Goal: Task Accomplishment & Management: Manage account settings

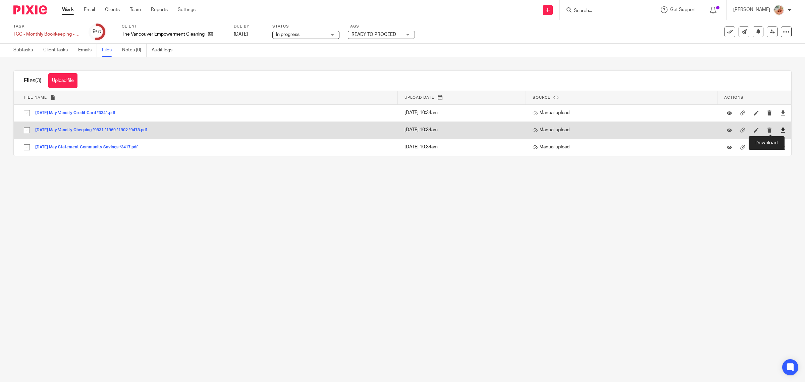
click at [781, 130] on icon at bounding box center [783, 130] width 5 height 5
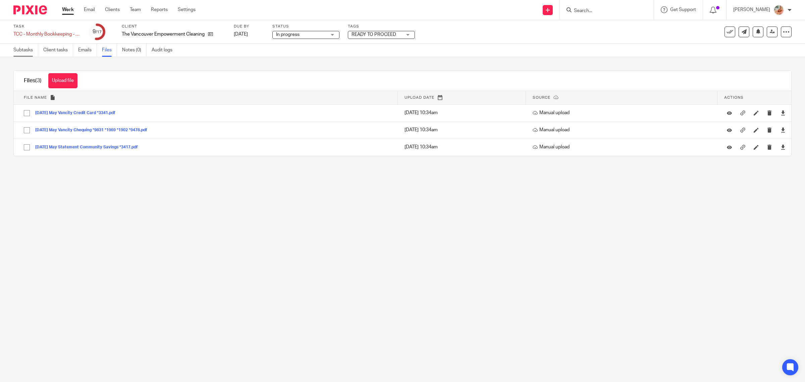
click at [21, 50] on link "Subtasks" at bounding box center [25, 50] width 25 height 13
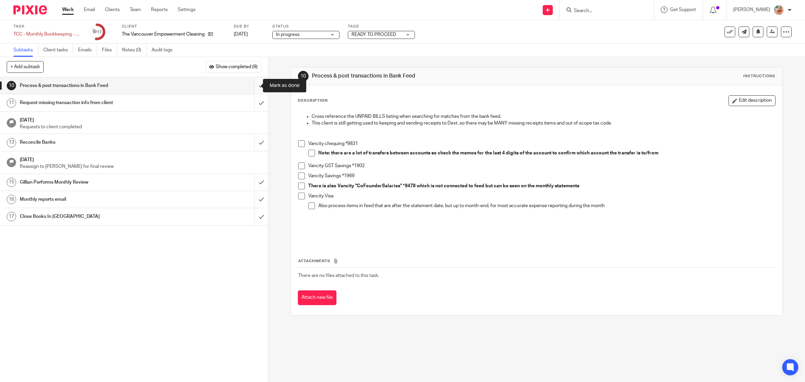
click at [249, 85] on input "submit" at bounding box center [134, 85] width 268 height 17
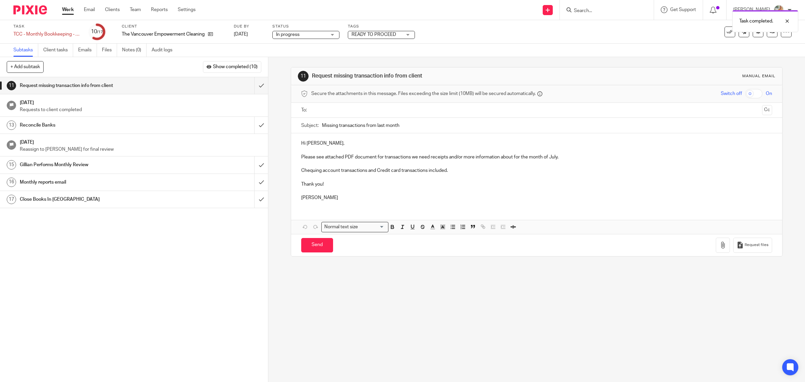
click at [214, 126] on div "Reconcile Banks" at bounding box center [134, 125] width 228 height 10
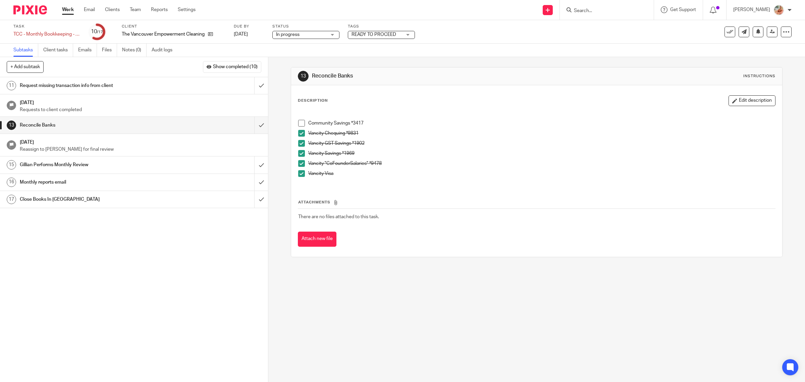
click at [301, 126] on span at bounding box center [301, 123] width 7 height 7
click at [230, 65] on span "Show completed (10)" at bounding box center [235, 66] width 45 height 5
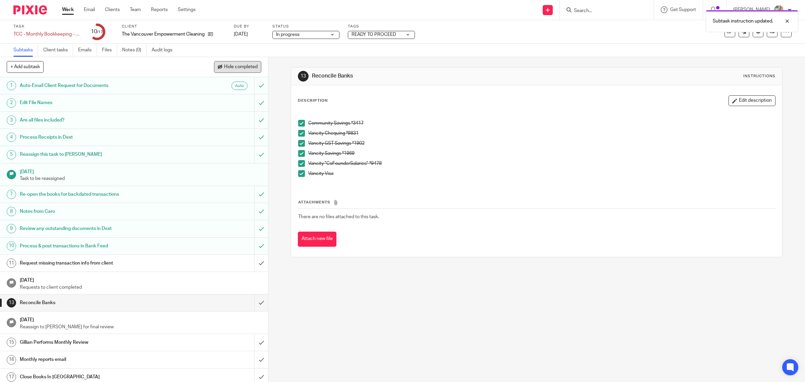
click at [230, 65] on span "Hide completed" at bounding box center [241, 66] width 34 height 5
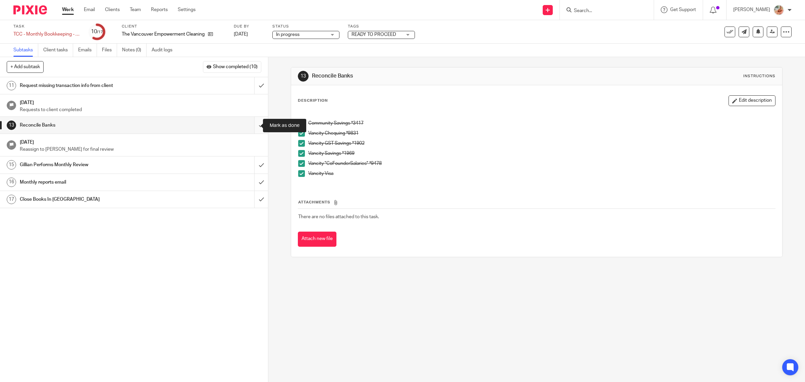
click at [252, 125] on input "submit" at bounding box center [134, 125] width 268 height 17
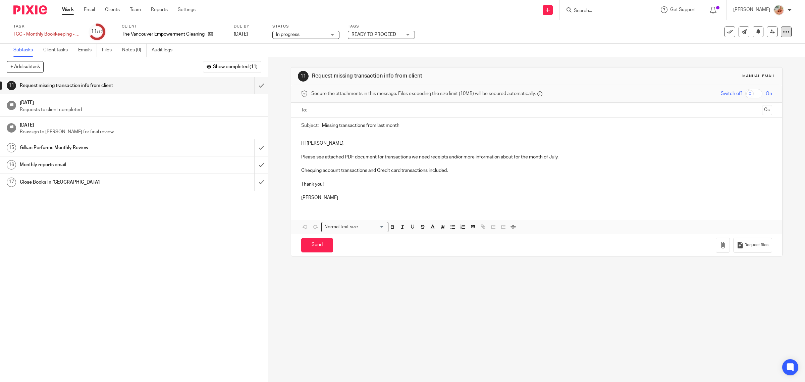
click at [781, 35] on div at bounding box center [786, 32] width 11 height 11
click at [740, 59] on link "Advanced task editor" at bounding box center [759, 58] width 44 height 5
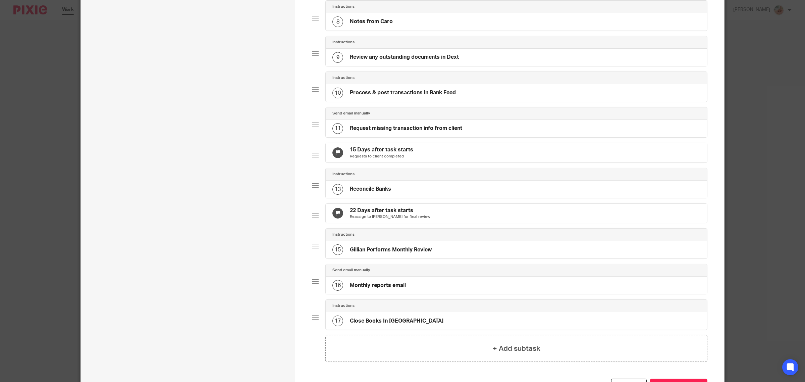
scroll to position [392, 0]
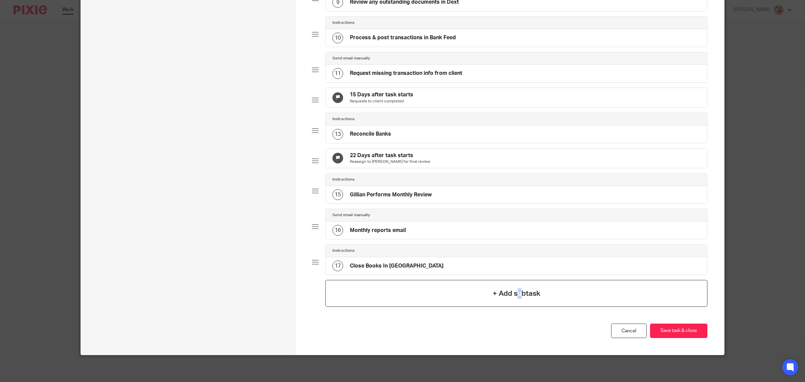
click at [519, 284] on div "+ Add subtask" at bounding box center [517, 293] width 382 height 27
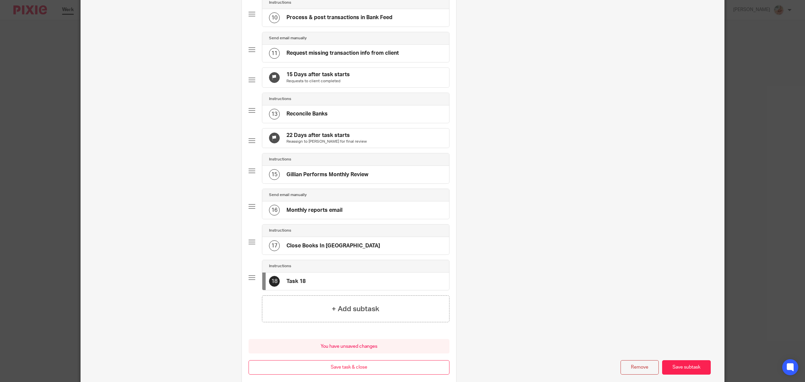
scroll to position [0, 0]
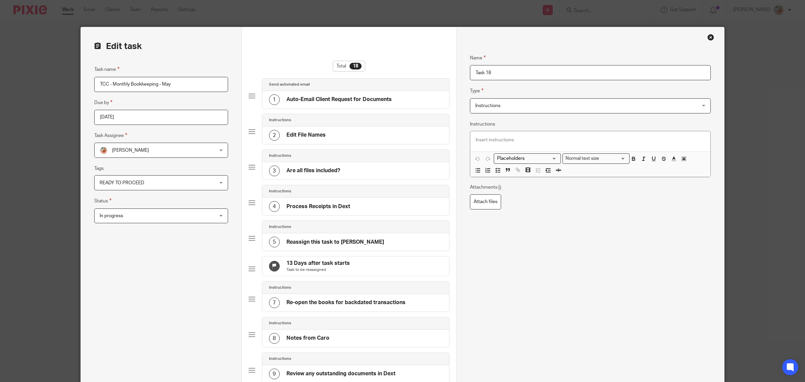
drag, startPoint x: 497, startPoint y: 71, endPoint x: 445, endPoint y: 71, distance: 52.7
type input "Notes from Ciara"
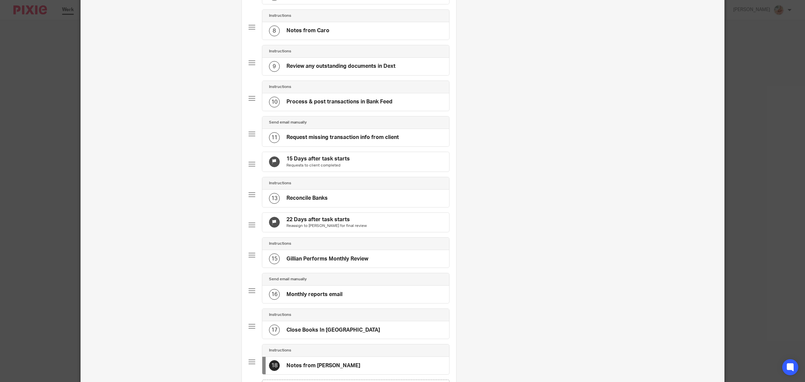
scroll to position [448, 0]
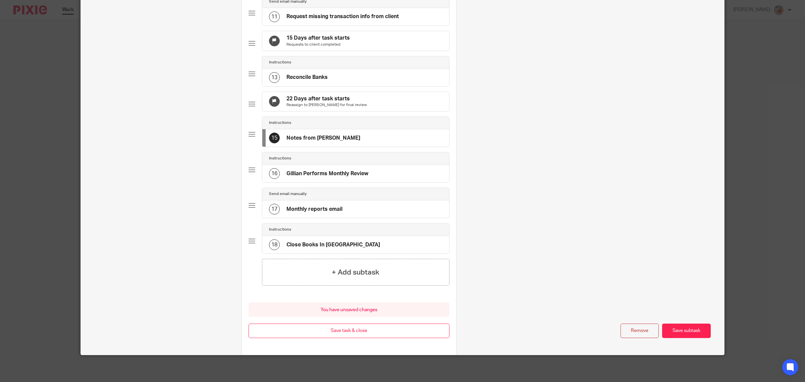
click at [383, 144] on div "15 Notes from Ciara" at bounding box center [355, 137] width 187 height 17
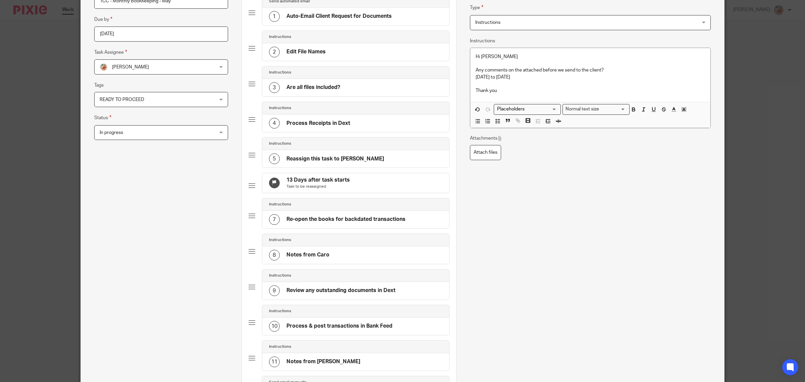
scroll to position [0, 0]
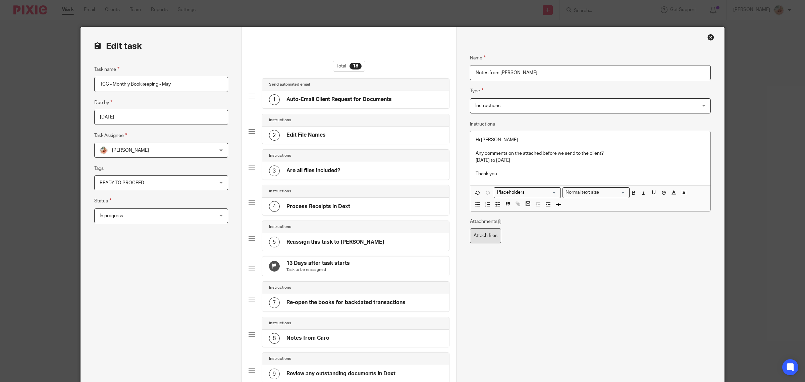
click at [483, 235] on label "Attach files" at bounding box center [485, 235] width 31 height 15
type input "C:\fakepath\Missing Transactions Jan-May 2025.xlsx"
click at [578, 234] on div "Missing Transactions Jan-May 2025.xlsx" at bounding box center [540, 236] width 102 height 15
click at [581, 239] on icon at bounding box center [583, 236] width 5 height 5
click at [488, 236] on label "Attach files" at bounding box center [485, 235] width 31 height 15
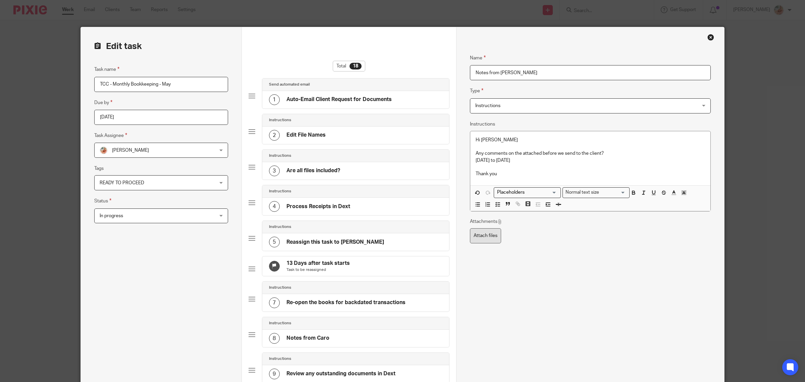
type input "C:\fakepath\Missing Transactions Jan-May 2025.xlsx"
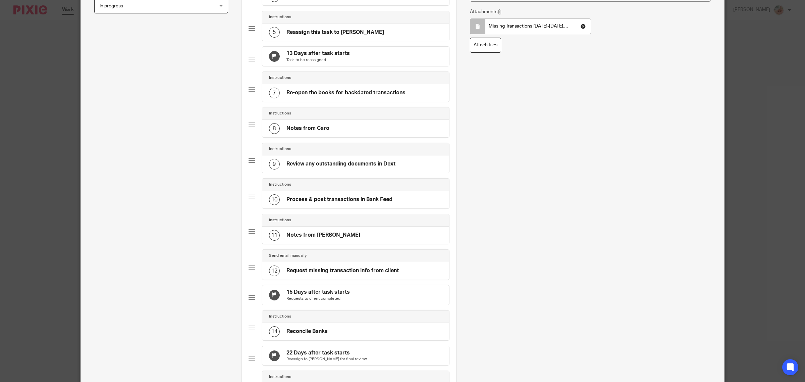
scroll to position [448, 0]
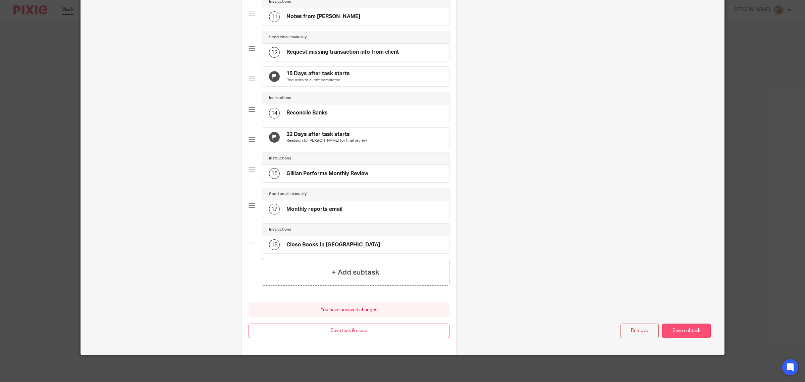
click at [687, 332] on button "Save subtask" at bounding box center [687, 331] width 49 height 14
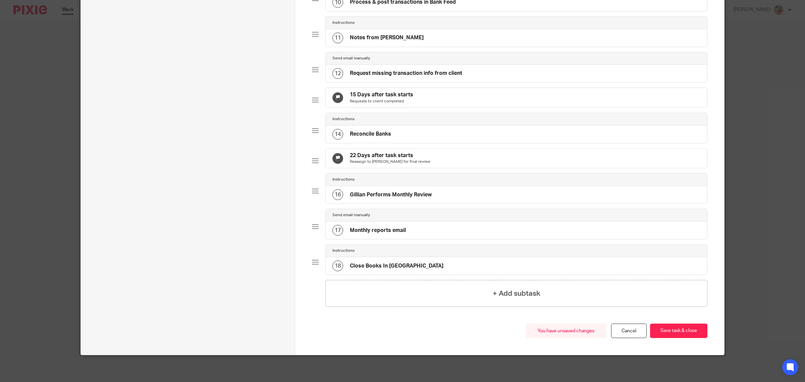
scroll to position [427, 0]
click at [687, 332] on button "Save task & close" at bounding box center [678, 331] width 57 height 14
click at [668, 334] on button "Save task & close" at bounding box center [678, 331] width 57 height 14
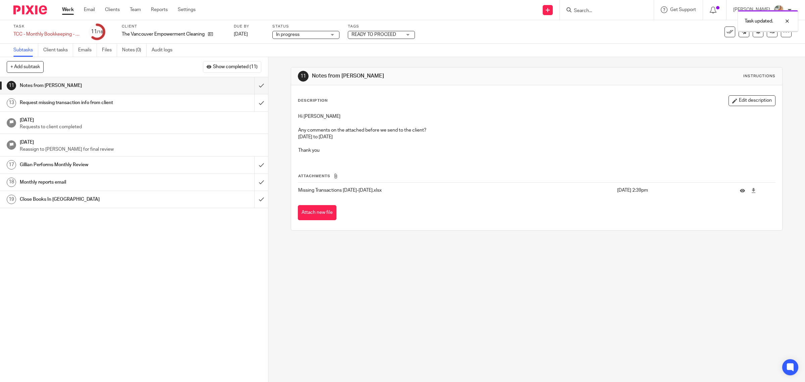
click at [372, 31] on span "READY TO PROCEED" at bounding box center [377, 34] width 50 height 7
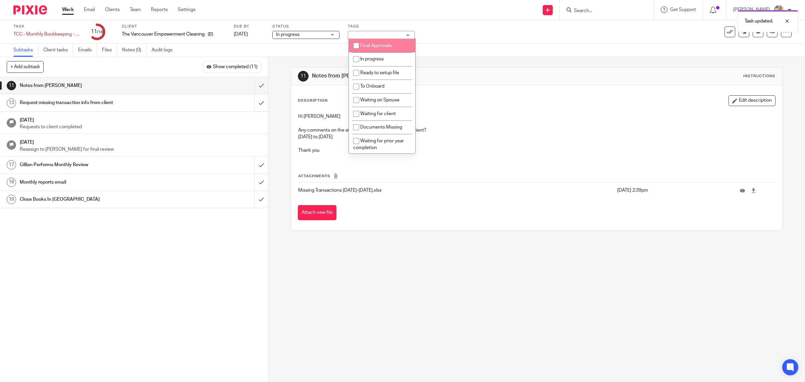
click at [368, 44] on span "Final Approvals" at bounding box center [376, 45] width 32 height 5
checkbox input "true"
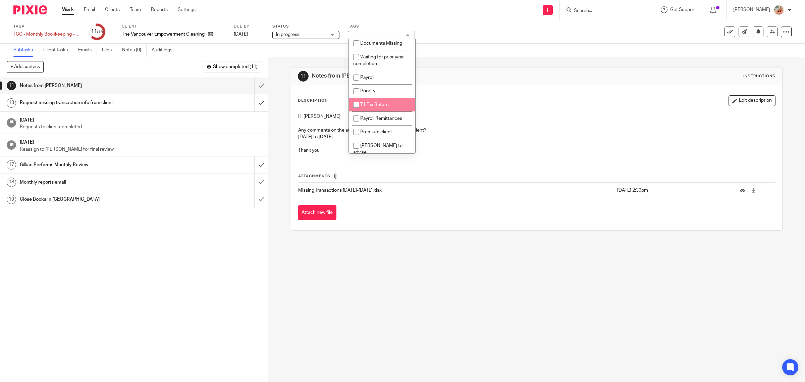
scroll to position [163, 0]
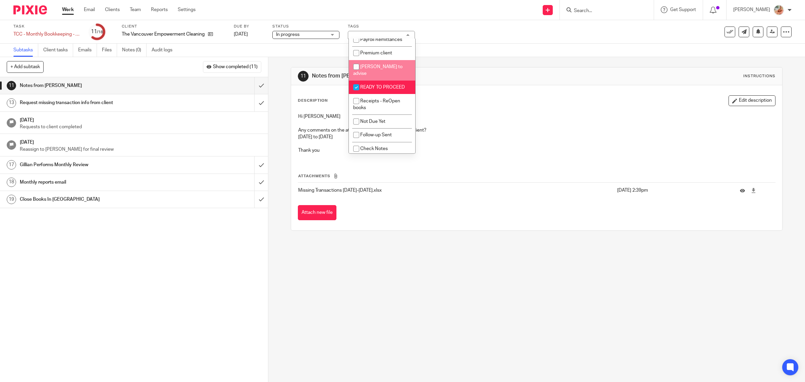
click at [365, 64] on span "[PERSON_NAME] to advise" at bounding box center [377, 70] width 49 height 12
checkbox input "true"
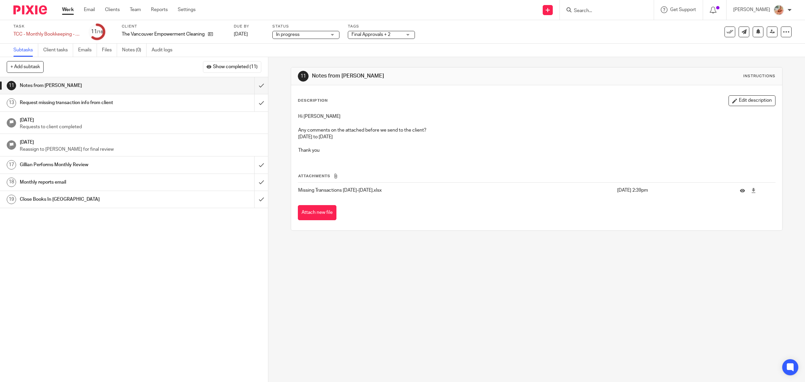
click at [483, 120] on p at bounding box center [537, 123] width 478 height 7
click at [770, 32] on icon at bounding box center [772, 31] width 5 height 5
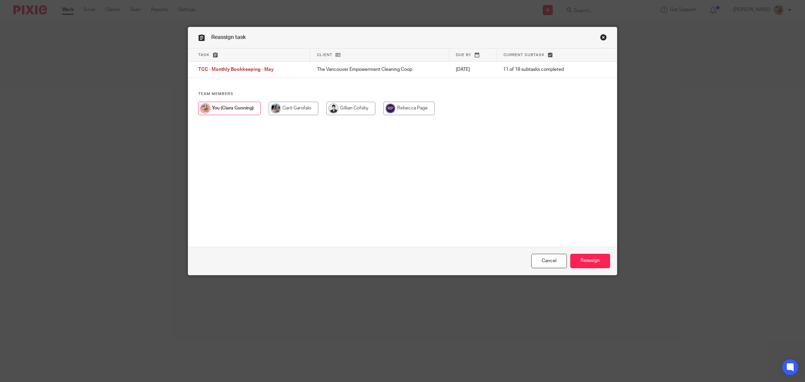
click at [356, 111] on input "radio" at bounding box center [351, 108] width 49 height 13
radio input "true"
click at [584, 259] on input "Reassign" at bounding box center [591, 261] width 40 height 14
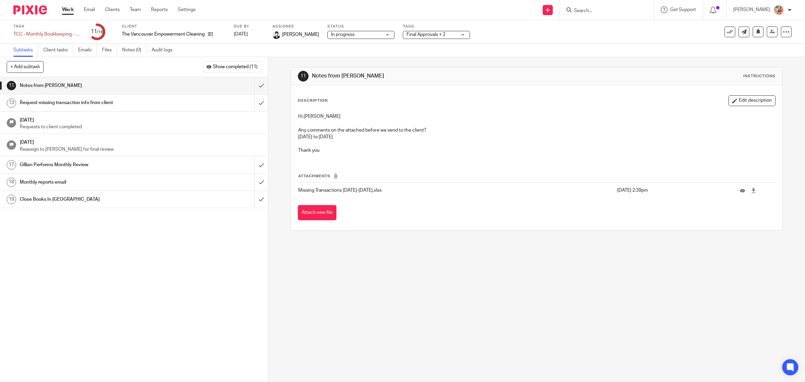
click at [65, 8] on link "Work" at bounding box center [68, 9] width 12 height 7
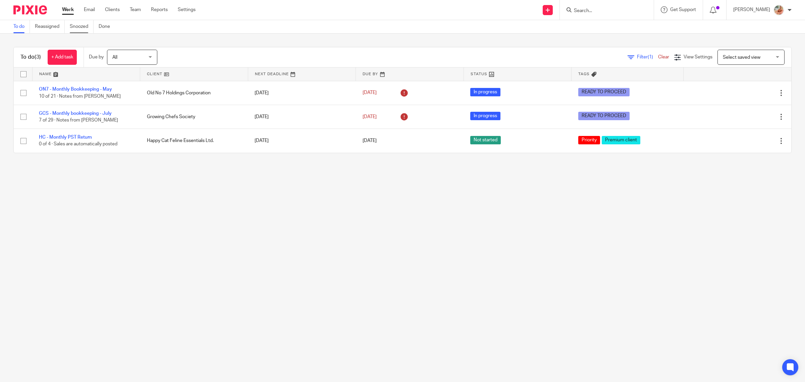
click at [78, 27] on link "Snoozed" at bounding box center [82, 26] width 24 height 13
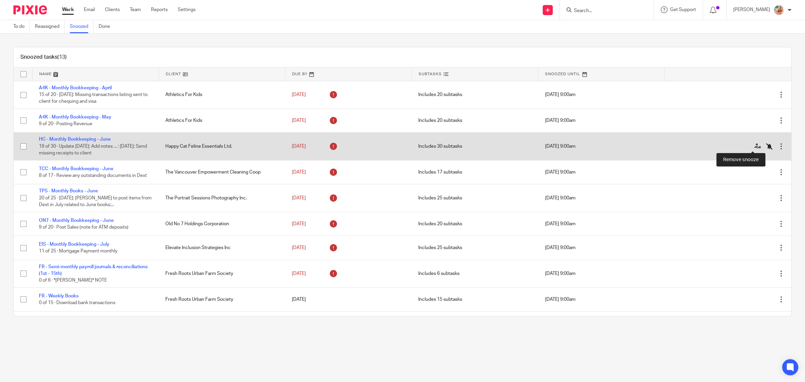
click at [767, 149] on icon at bounding box center [770, 146] width 7 height 7
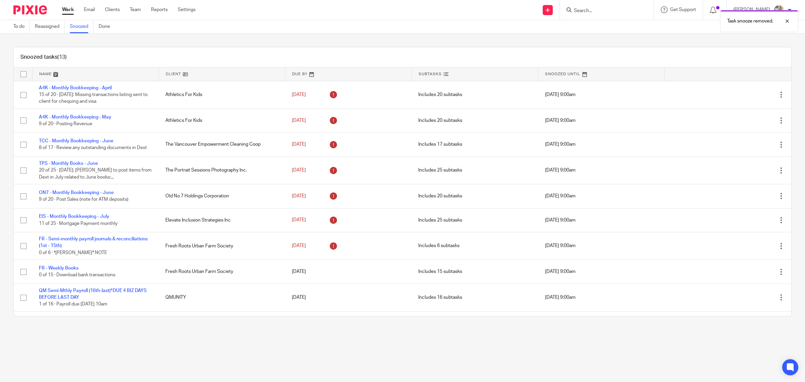
click at [63, 8] on link "Work" at bounding box center [68, 9] width 12 height 7
